Goal: Task Accomplishment & Management: Manage account settings

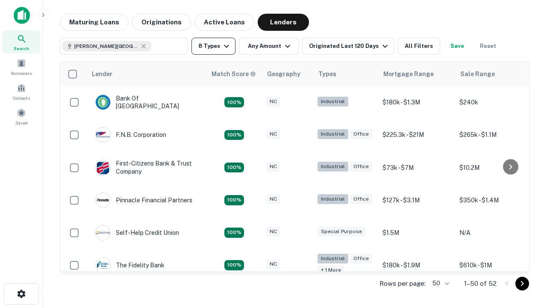
click at [213, 46] on button "8 Types" at bounding box center [213, 46] width 44 height 17
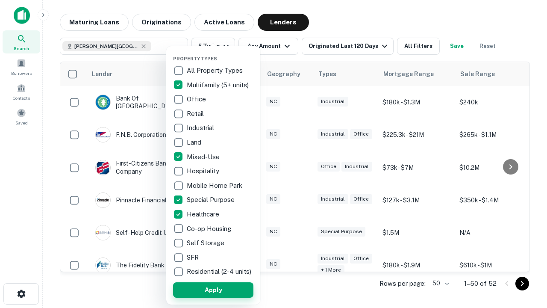
click at [213, 289] on button "Apply" at bounding box center [213, 289] width 80 height 15
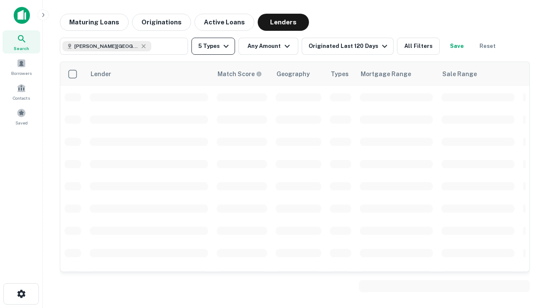
click at [213, 46] on button "5 Types" at bounding box center [213, 46] width 44 height 17
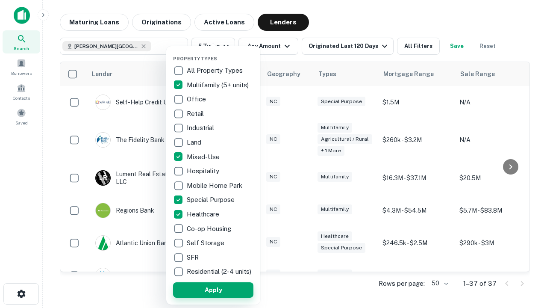
click at [229, 289] on button "Apply" at bounding box center [213, 289] width 80 height 15
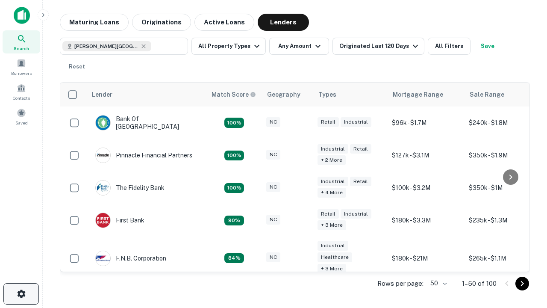
click at [21, 293] on icon "button" at bounding box center [21, 293] width 10 height 10
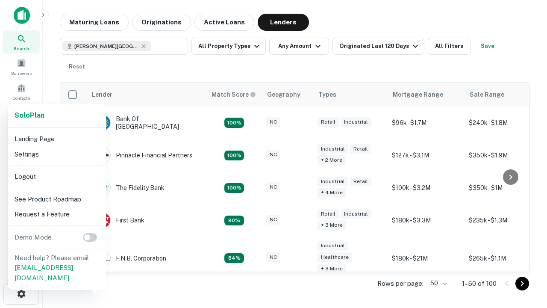
click at [56, 176] on li "Logout" at bounding box center [56, 176] width 91 height 15
